Goal: Task Accomplishment & Management: Complete application form

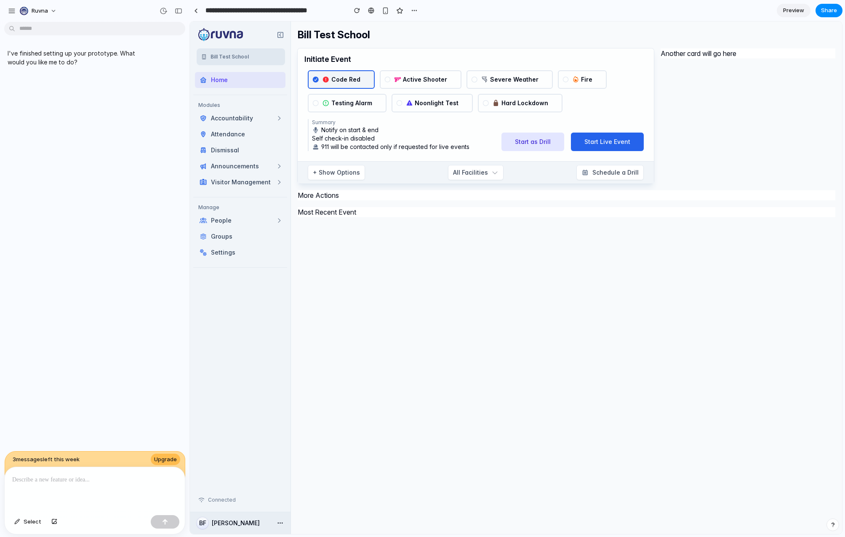
click at [90, 475] on p at bounding box center [94, 480] width 165 height 10
click at [32, 523] on span "Select" at bounding box center [33, 522] width 18 height 8
click at [37, 522] on span "Select" at bounding box center [33, 522] width 18 height 8
click at [59, 478] on p at bounding box center [94, 480] width 165 height 10
click at [69, 481] on p at bounding box center [94, 480] width 165 height 10
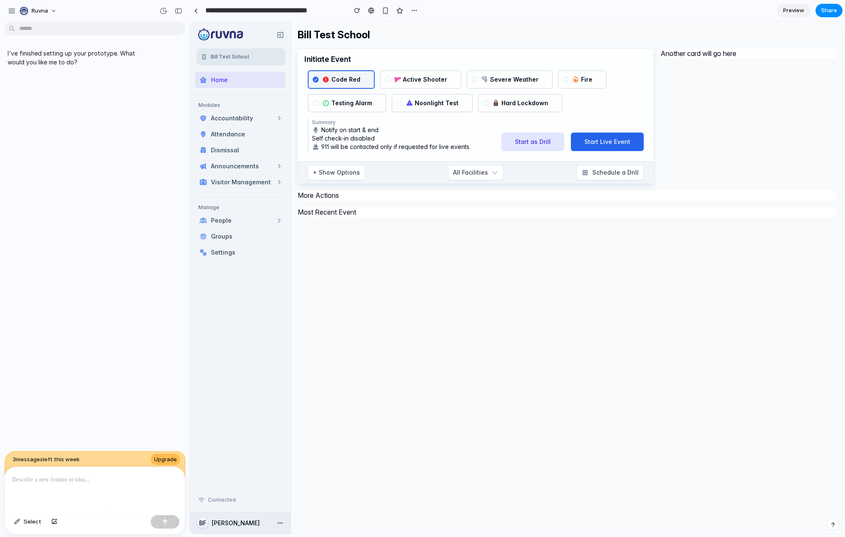
click at [46, 485] on div at bounding box center [95, 489] width 180 height 45
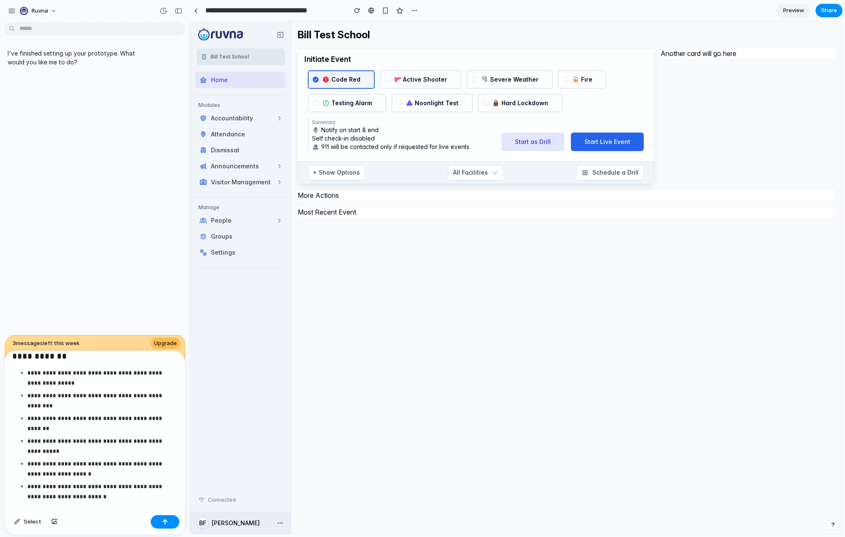
scroll to position [955, 0]
click at [168, 521] on button "button" at bounding box center [165, 521] width 29 height 13
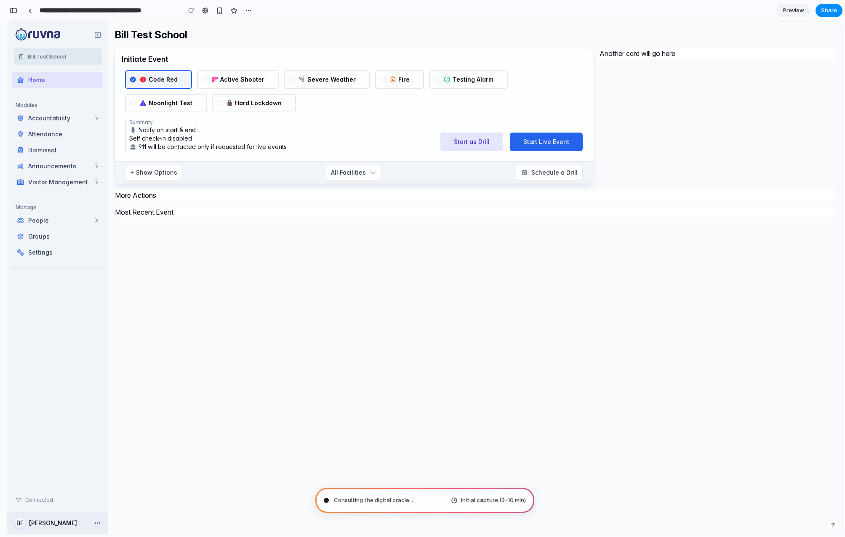
scroll to position [14609, 0]
type input "**********"
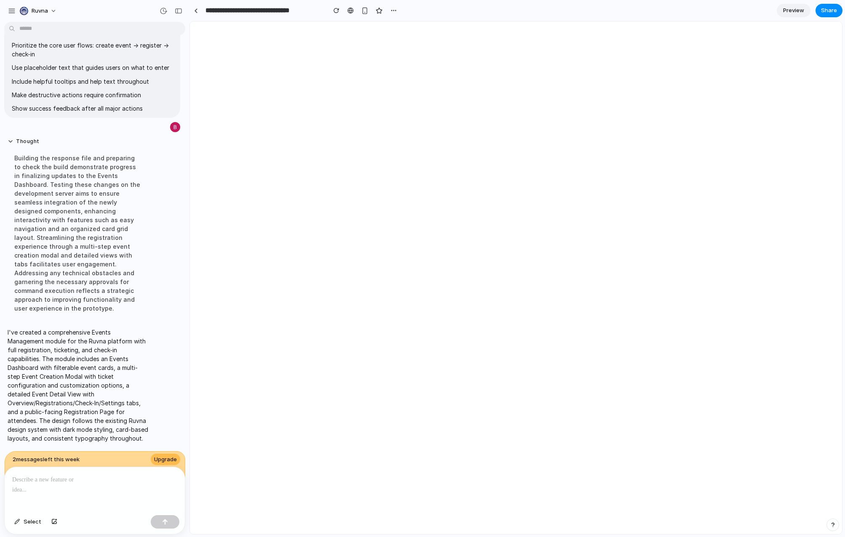
scroll to position [8952, 0]
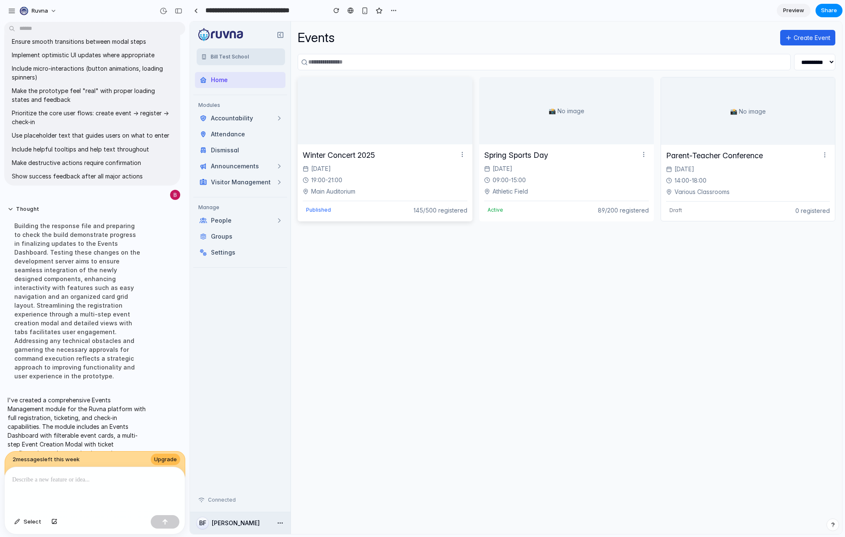
click at [436, 183] on div "19:00 - 21:00" at bounding box center [385, 180] width 165 height 9
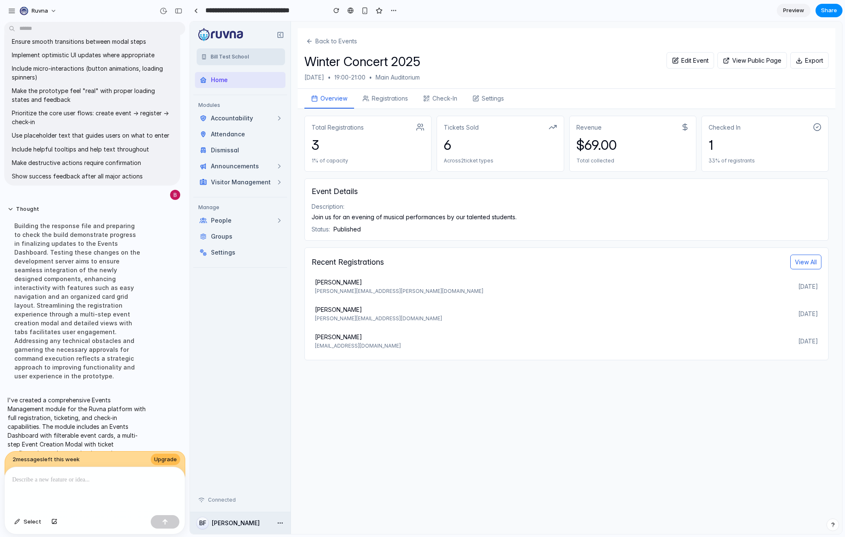
click at [351, 44] on button "Back to Events" at bounding box center [331, 41] width 54 height 12
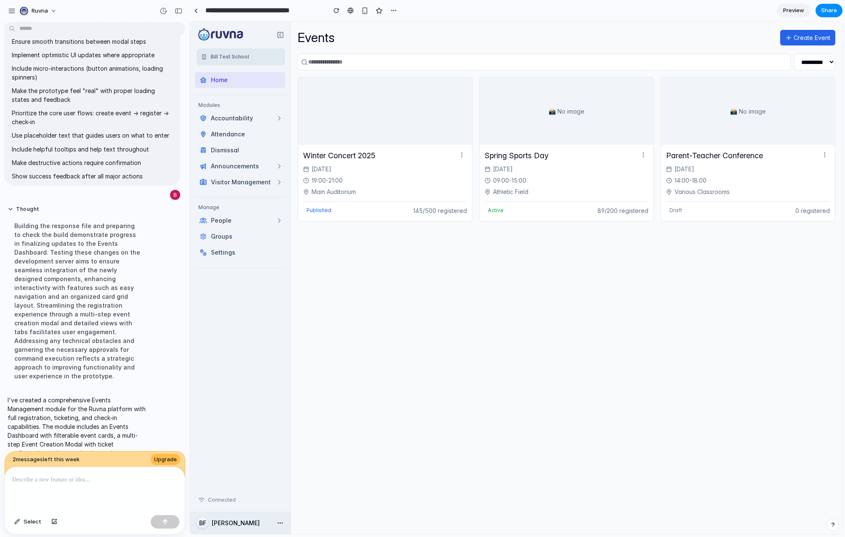
click at [816, 63] on select "**********" at bounding box center [814, 62] width 41 height 16
click at [802, 29] on div "Events Create Event" at bounding box center [566, 37] width 537 height 19
click at [801, 37] on button "Create Event" at bounding box center [807, 38] width 55 height 16
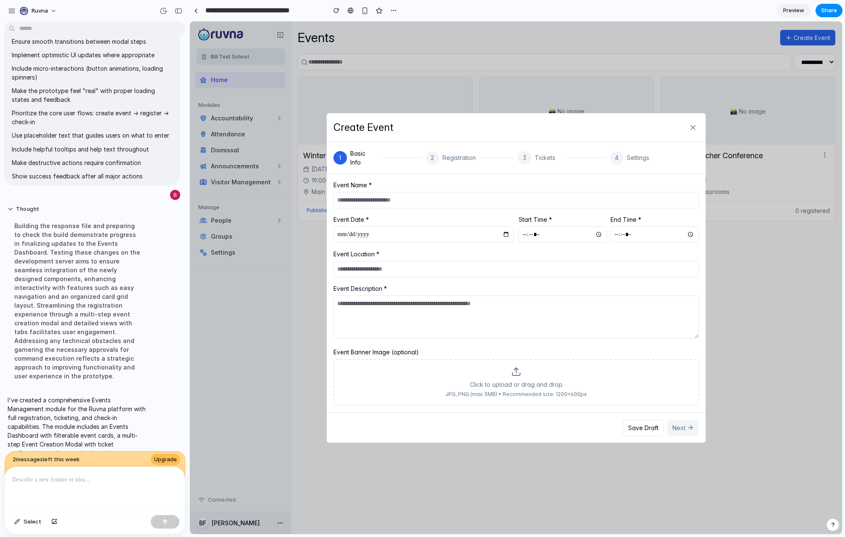
click at [479, 203] on input "text" at bounding box center [515, 200] width 365 height 16
type input "**********"
click at [506, 233] on input "date" at bounding box center [423, 234] width 180 height 16
type input "**********"
click at [552, 230] on input "time" at bounding box center [563, 234] width 88 height 16
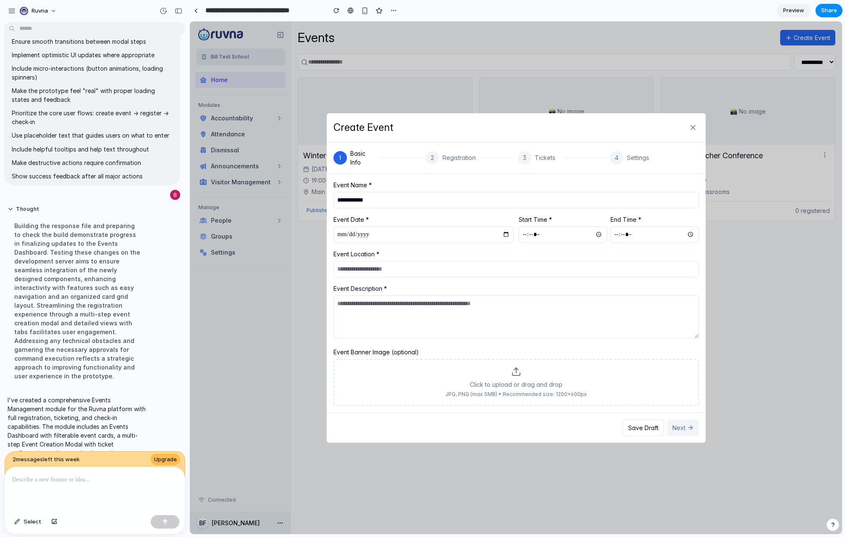
type input "*****"
drag, startPoint x: 511, startPoint y: 262, endPoint x: 505, endPoint y: 270, distance: 9.7
click at [510, 265] on input "text" at bounding box center [515, 269] width 365 height 16
type input "*********"
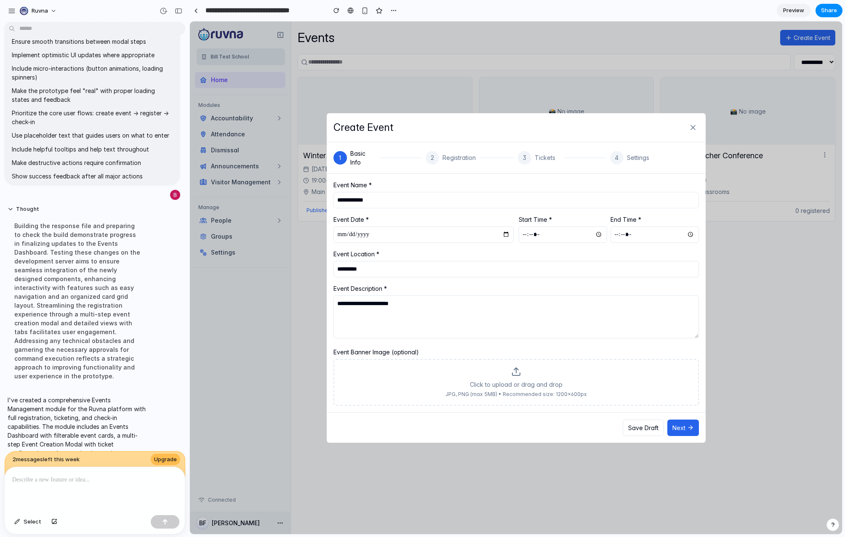
type textarea "**********"
click at [688, 423] on button "Next" at bounding box center [683, 428] width 32 height 16
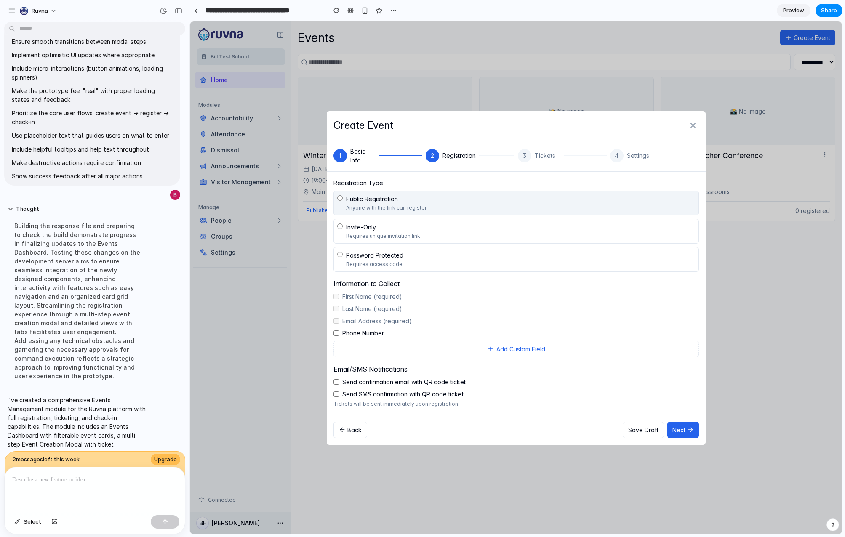
click at [373, 332] on span "Phone Number" at bounding box center [363, 333] width 42 height 9
click at [516, 353] on button "Add Custom Field" at bounding box center [515, 349] width 365 height 16
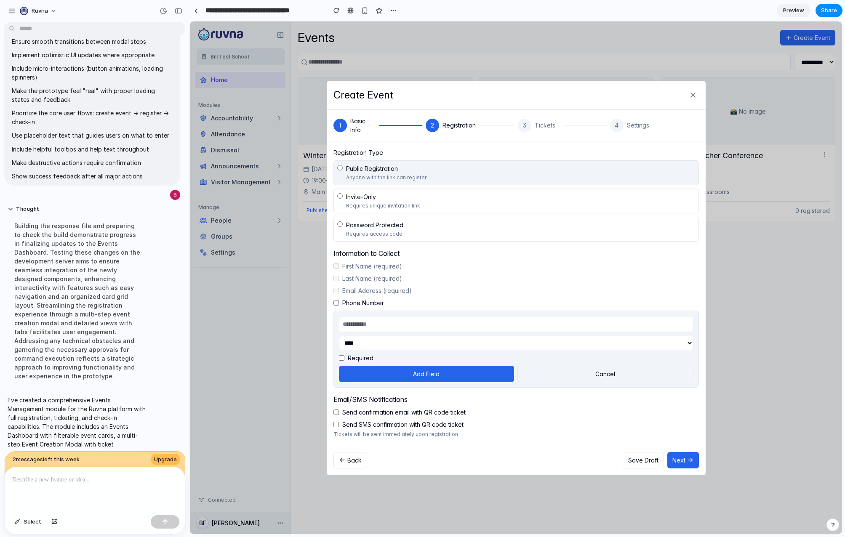
click at [554, 371] on button "Cancel" at bounding box center [605, 374] width 176 height 16
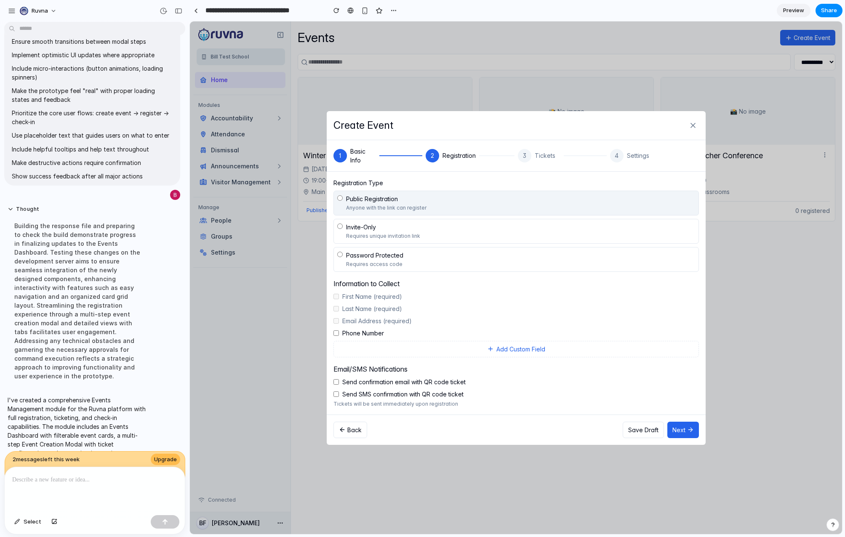
click at [390, 395] on span "Send SMS confirmation with QR code ticket" at bounding box center [402, 394] width 121 height 9
click at [688, 429] on icon at bounding box center [690, 429] width 7 height 7
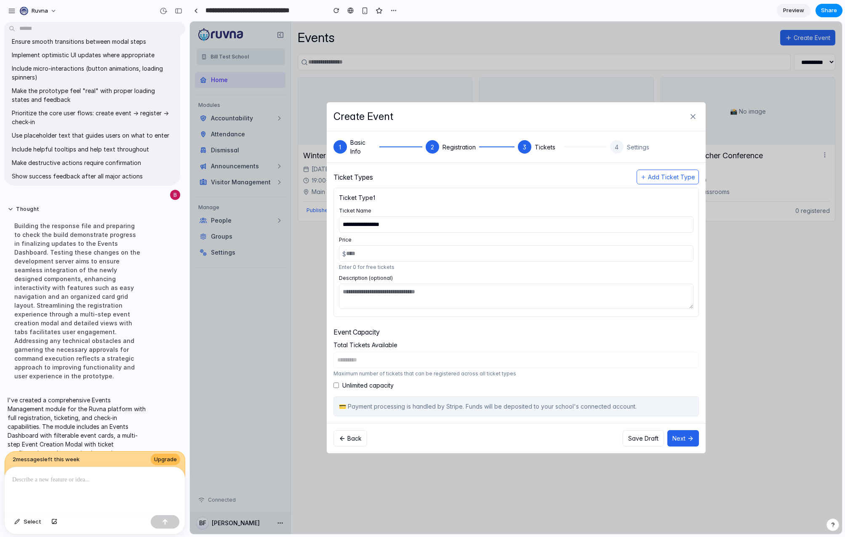
click at [359, 386] on span "Unlimited capacity" at bounding box center [367, 385] width 51 height 9
type input "***"
click at [400, 366] on input "***" at bounding box center [515, 360] width 365 height 16
click at [369, 390] on div "**********" at bounding box center [515, 293] width 365 height 247
click at [686, 441] on button "Next" at bounding box center [683, 438] width 32 height 16
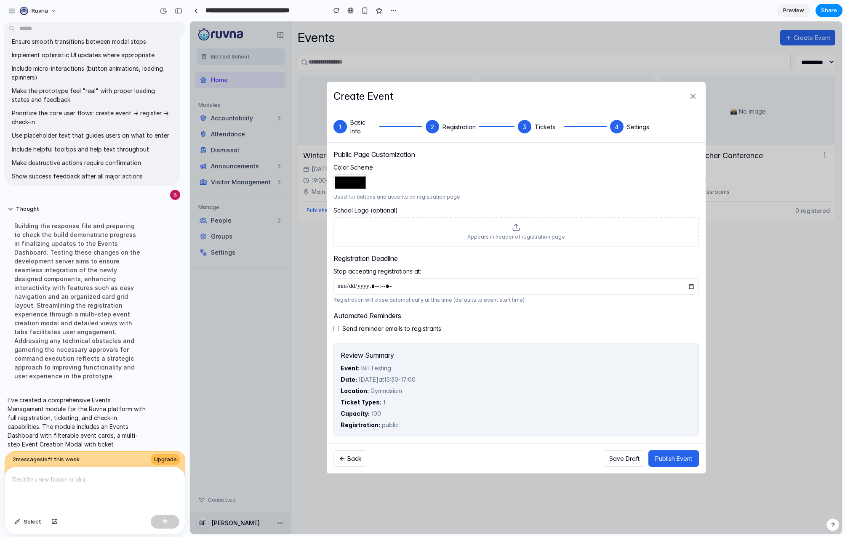
click at [681, 460] on button "Publish Event" at bounding box center [673, 458] width 51 height 16
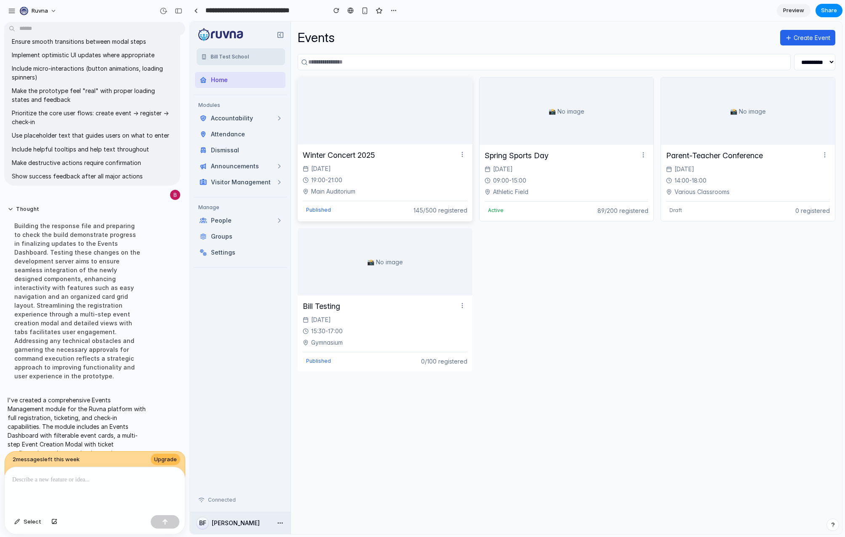
click at [428, 199] on div "Winter Concert 2025 [DATE] 19:00 - 21:00 Main Auditorium Published 145/500 regi…" at bounding box center [385, 182] width 175 height 76
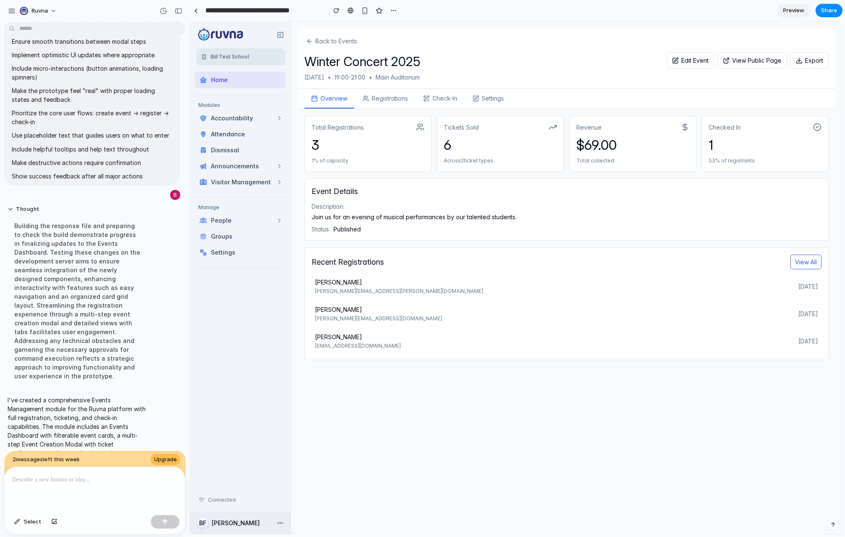
click at [758, 57] on button "View Public Page" at bounding box center [751, 60] width 69 height 16
click at [751, 64] on button "View Public Page" at bounding box center [751, 60] width 69 height 16
drag, startPoint x: 751, startPoint y: 64, endPoint x: 731, endPoint y: 64, distance: 20.2
click at [750, 64] on button "View Public Page" at bounding box center [751, 60] width 69 height 16
click at [682, 64] on button "Edit Event" at bounding box center [690, 60] width 48 height 16
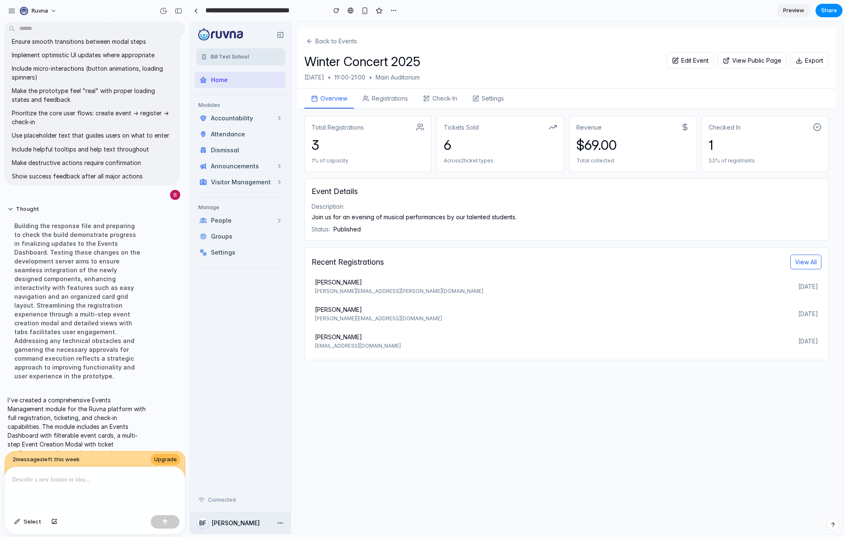
click at [761, 60] on button "View Public Page" at bounding box center [751, 60] width 69 height 16
click at [328, 105] on button "Overview" at bounding box center [329, 99] width 50 height 20
click at [350, 36] on button "Back to Events" at bounding box center [331, 41] width 54 height 12
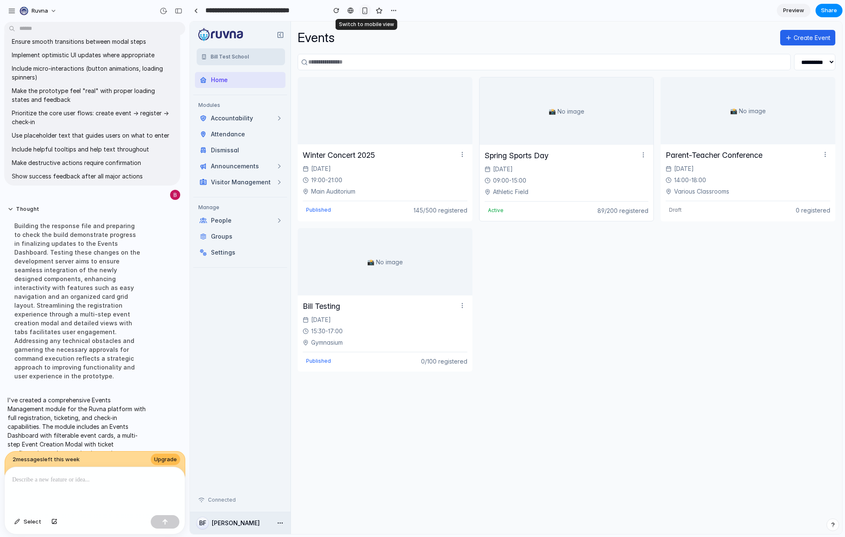
click at [365, 15] on button "button" at bounding box center [365, 10] width 13 height 13
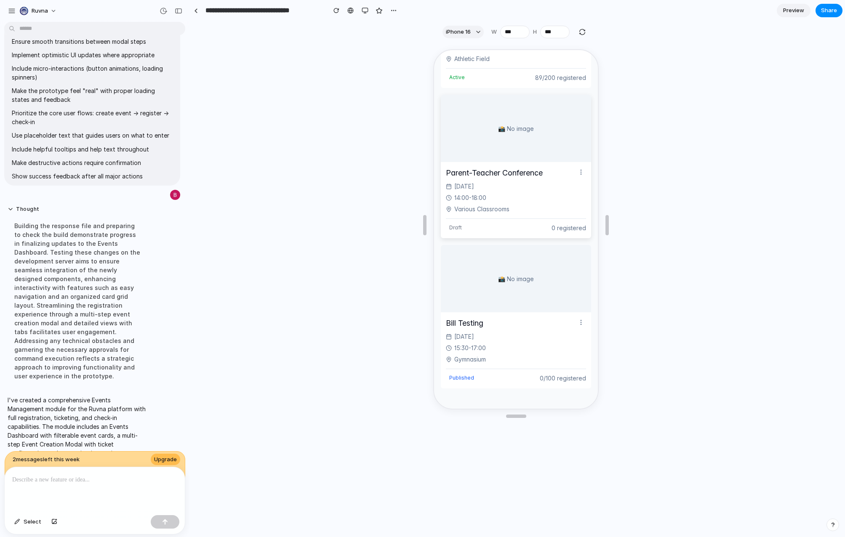
scroll to position [0, 0]
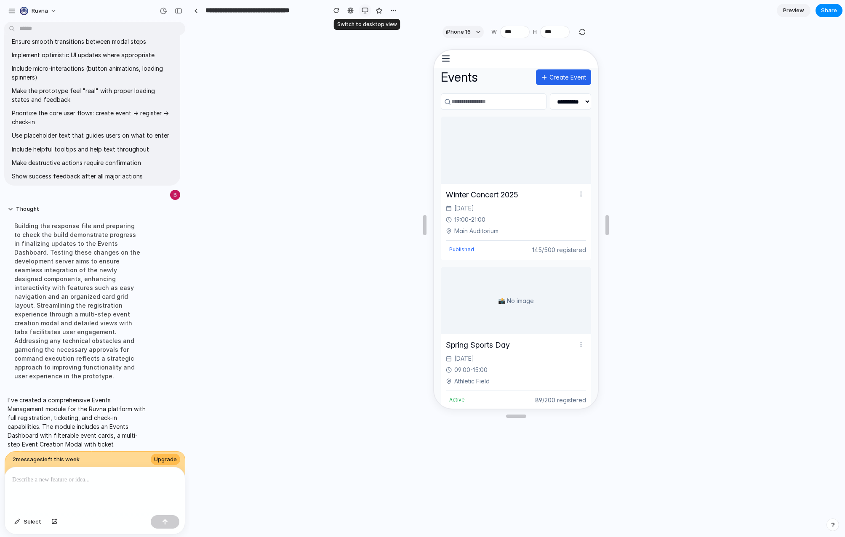
click at [362, 12] on div "button" at bounding box center [365, 10] width 7 height 7
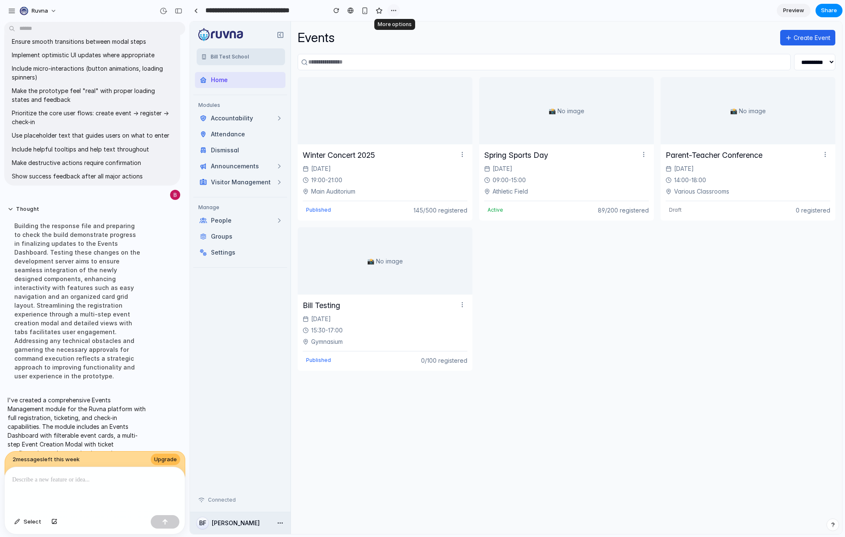
click at [394, 12] on div "button" at bounding box center [393, 10] width 7 height 7
click at [574, 11] on div "Duplicate Delete" at bounding box center [422, 268] width 845 height 537
click at [796, 12] on span "Preview" at bounding box center [793, 10] width 21 height 8
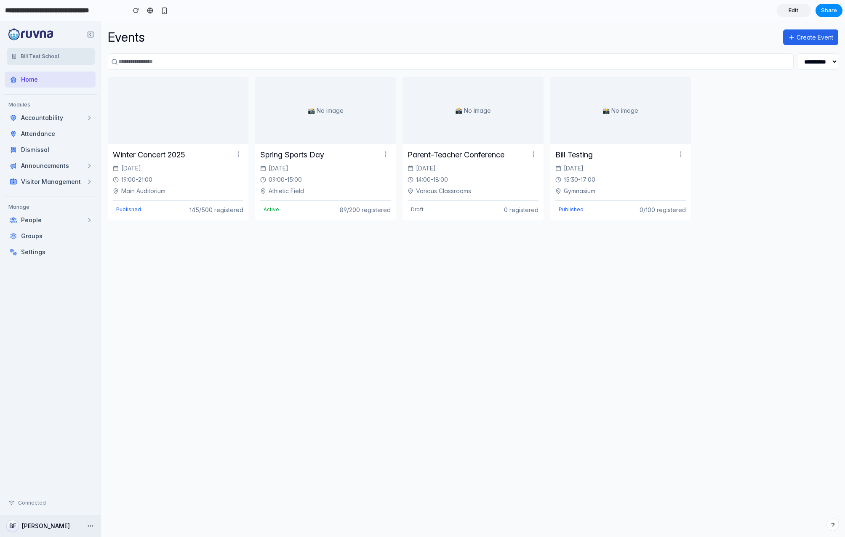
click at [35, 126] on span "Attendance" at bounding box center [50, 134] width 90 height 16
drag, startPoint x: 42, startPoint y: 121, endPoint x: 41, endPoint y: 148, distance: 26.9
click at [41, 123] on span "Accountability" at bounding box center [50, 118] width 90 height 16
click at [307, 159] on h3 "Spring Sports Day" at bounding box center [320, 154] width 120 height 11
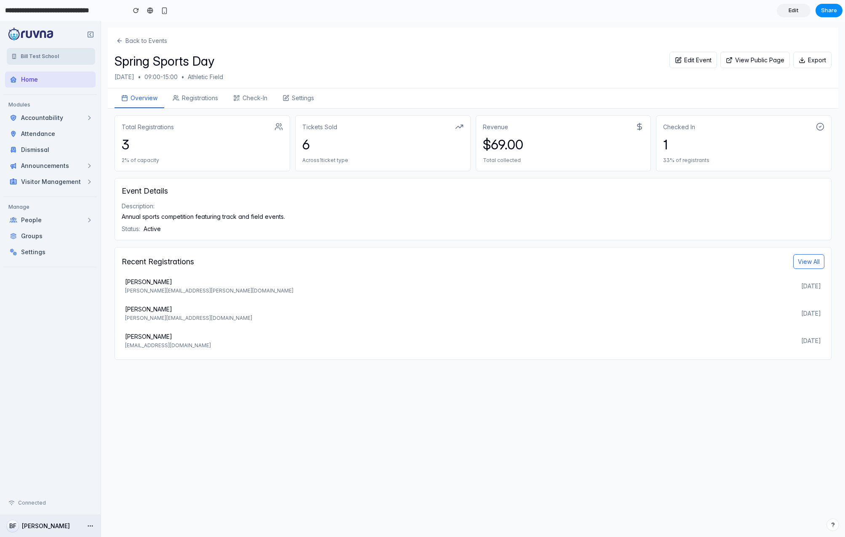
click at [193, 98] on button "Registrations" at bounding box center [195, 98] width 59 height 20
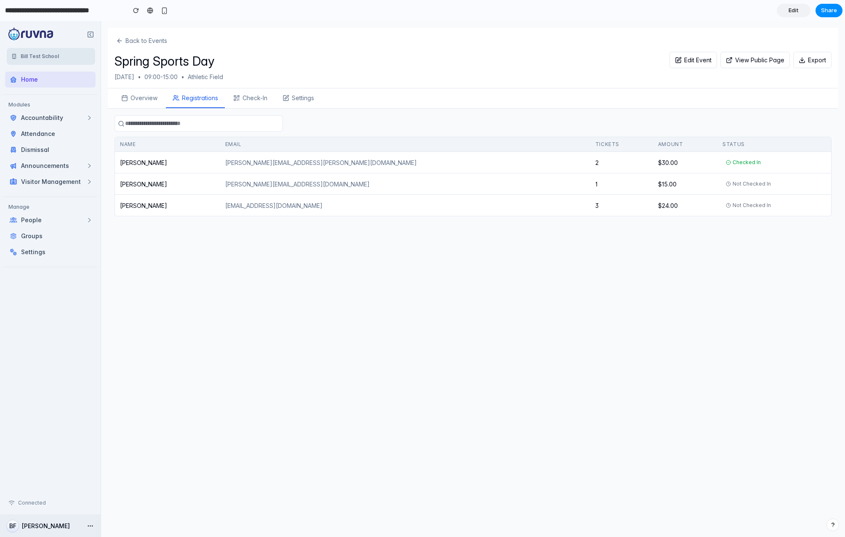
click at [262, 104] on button "Check-In" at bounding box center [250, 98] width 48 height 20
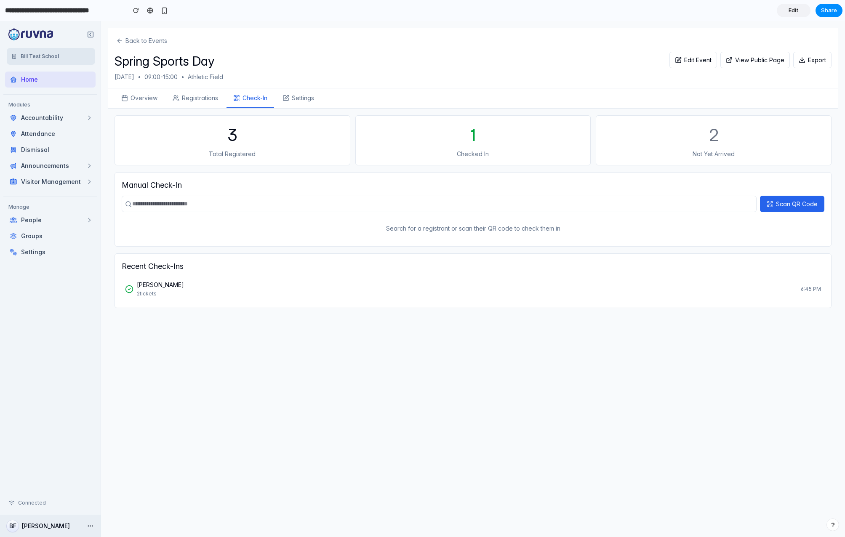
click at [298, 100] on button "Settings" at bounding box center [298, 98] width 45 height 20
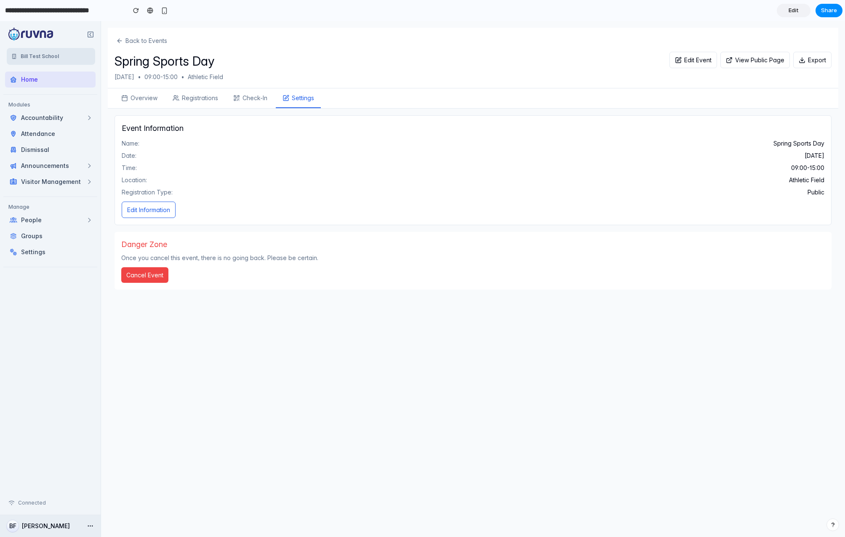
click at [140, 104] on button "Overview" at bounding box center [139, 98] width 50 height 20
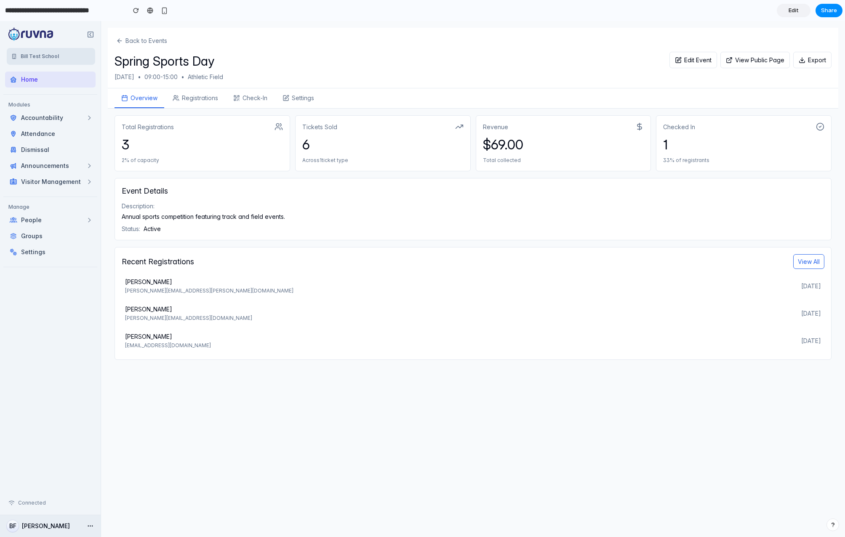
drag, startPoint x: 336, startPoint y: 474, endPoint x: 288, endPoint y: 284, distance: 196.6
click at [314, 359] on div "Back to Events Spring Sports Day [DATE] • 09:00 - 15:00 • Athletic Field Edit E…" at bounding box center [473, 286] width 730 height 516
click at [214, 106] on button "Registrations" at bounding box center [195, 98] width 59 height 20
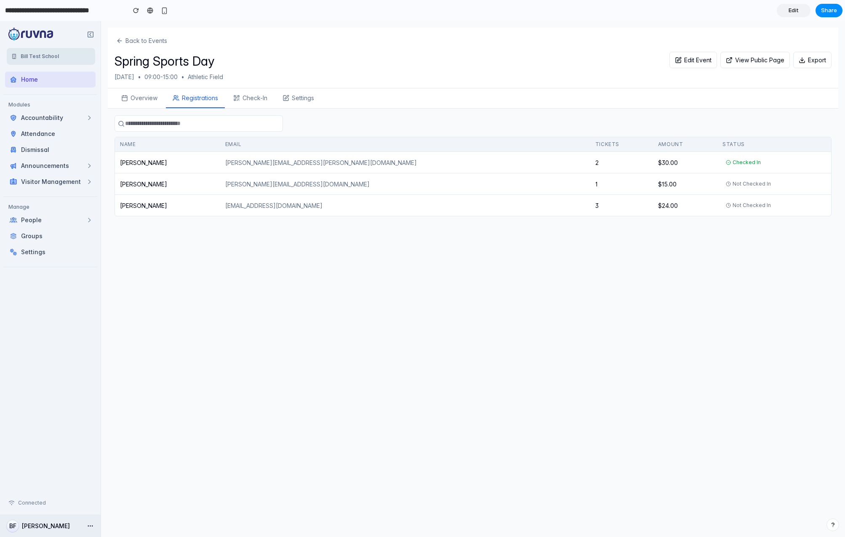
click at [150, 41] on button "Back to Events" at bounding box center [141, 41] width 54 height 12
